Goal: Complete application form

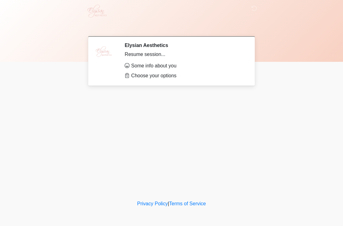
click at [207, 52] on div "Resume session..." at bounding box center [184, 54] width 119 height 7
click at [152, 55] on div "Resume session..." at bounding box center [184, 54] width 119 height 7
click at [155, 77] on li "Choose your options" at bounding box center [184, 75] width 119 height 7
click at [147, 75] on li "Choose your options" at bounding box center [184, 75] width 119 height 7
click at [167, 75] on li "Choose your options" at bounding box center [184, 75] width 119 height 7
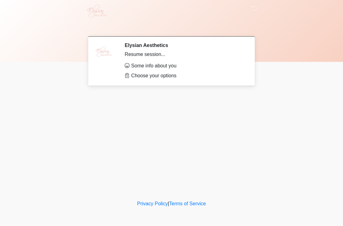
click at [128, 69] on ul "Some info about you Choose your options" at bounding box center [184, 70] width 119 height 17
click at [129, 72] on li "Choose your options" at bounding box center [184, 75] width 119 height 7
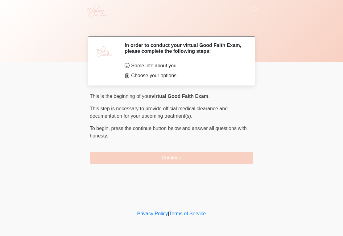
click at [166, 153] on button "Continue" at bounding box center [172, 158] width 164 height 12
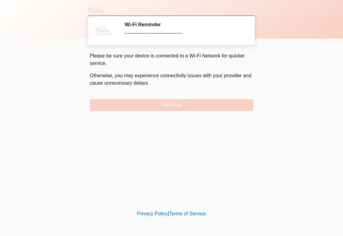
click at [172, 104] on button "Continue" at bounding box center [172, 105] width 164 height 12
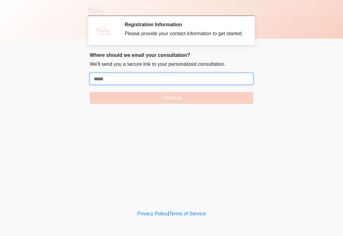
click at [98, 81] on input "Where should we email your treatment plan?" at bounding box center [172, 79] width 164 height 12
paste input "**********"
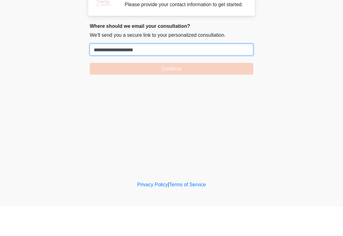
type input "**********"
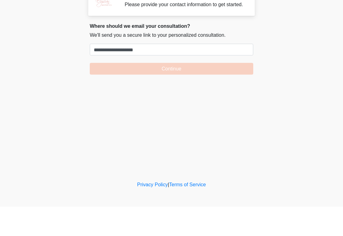
click at [167, 92] on button "Continue" at bounding box center [172, 98] width 164 height 12
